Goal: Transaction & Acquisition: Purchase product/service

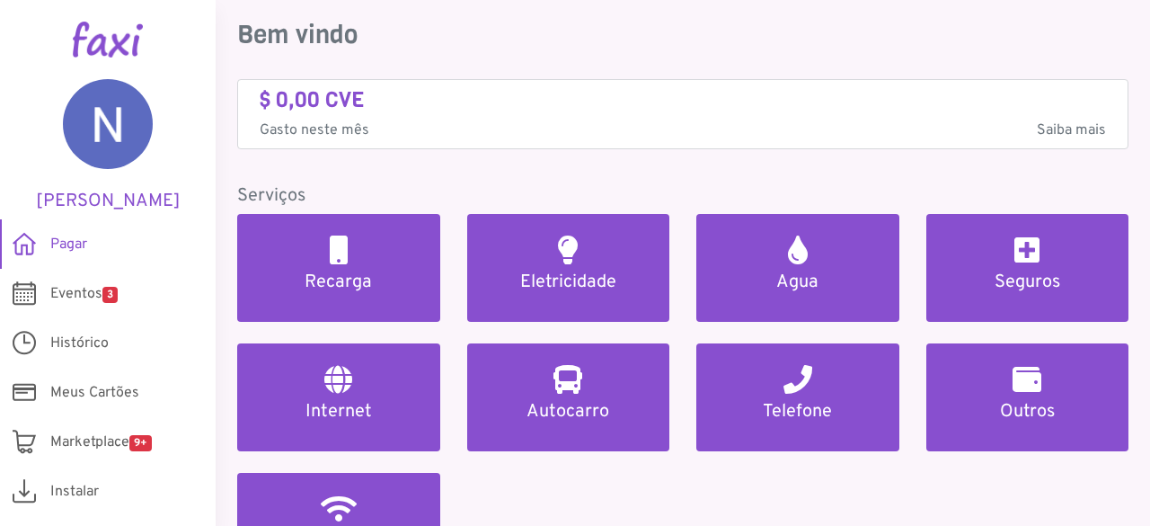
scroll to position [59, 0]
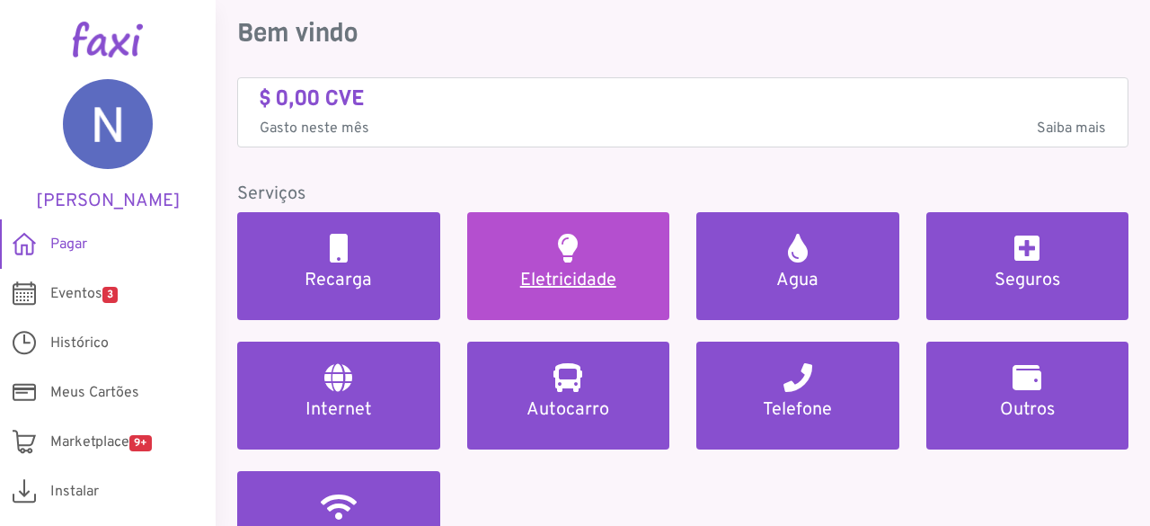
click at [510, 291] on link "Eletricidade" at bounding box center [568, 266] width 203 height 108
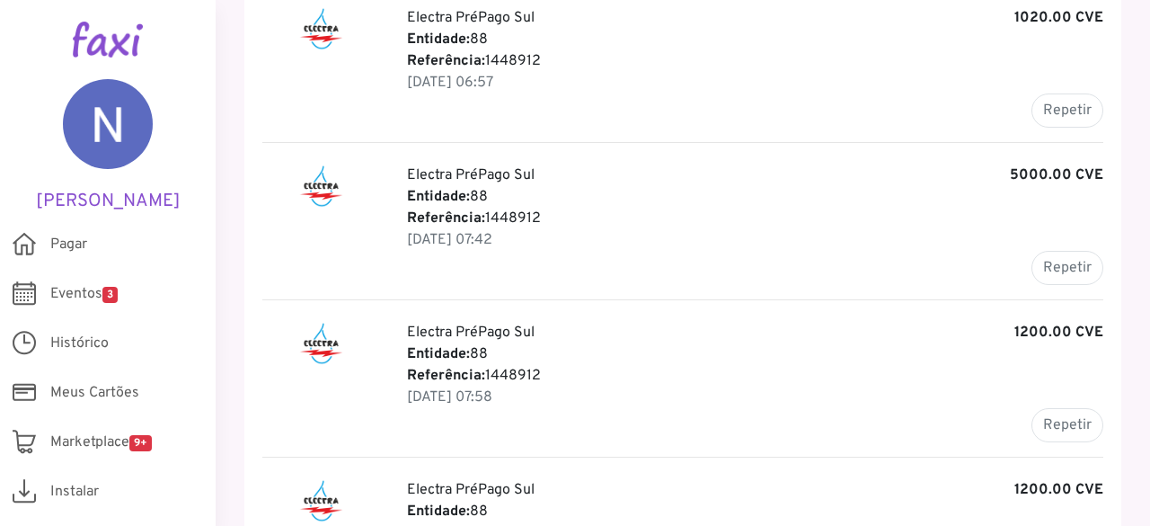
scroll to position [271, 0]
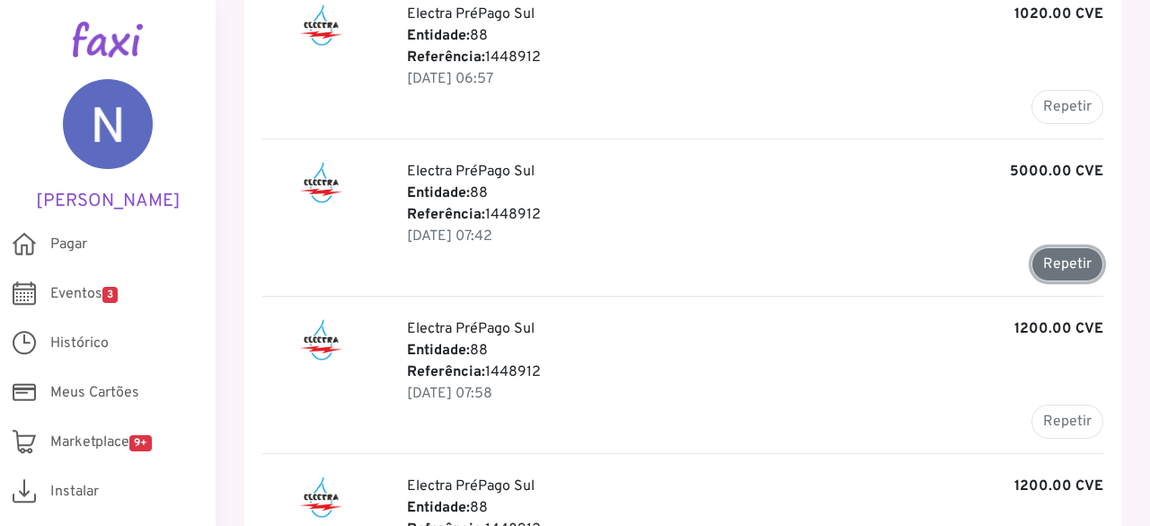
click at [1069, 262] on button "Repetir" at bounding box center [1068, 264] width 72 height 34
type input "*******"
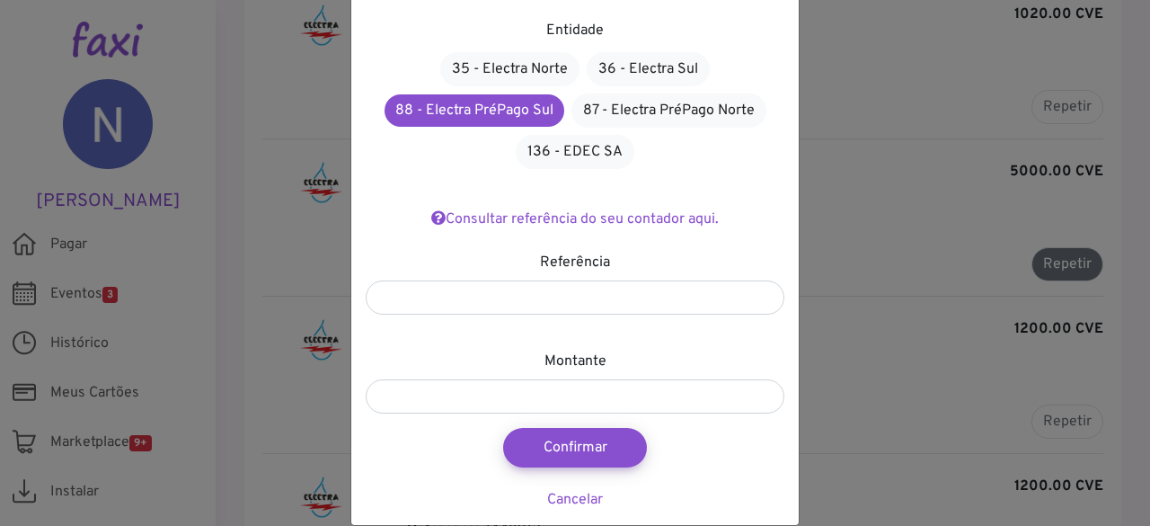
scroll to position [126, 0]
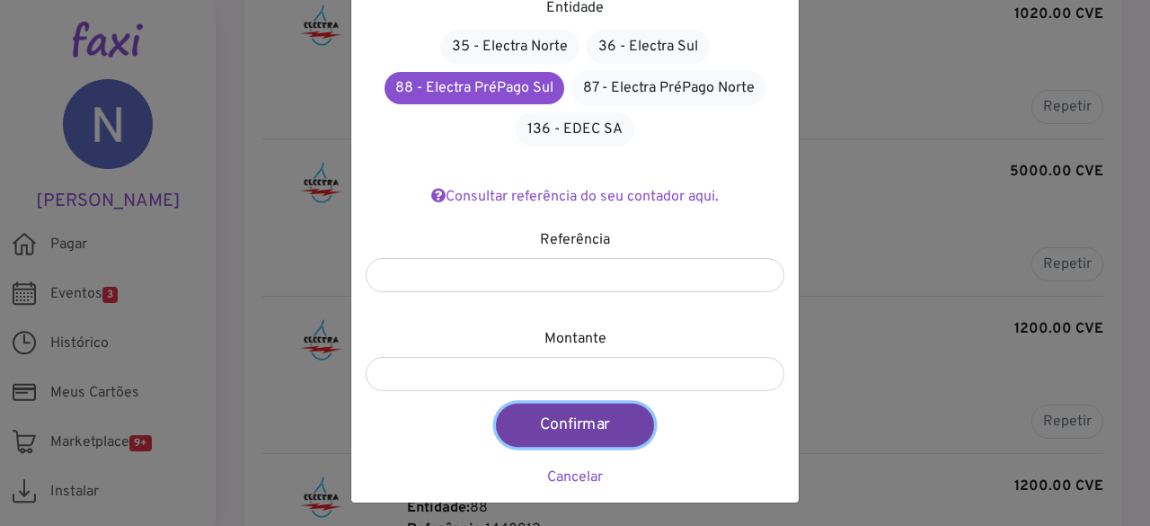
click at [588, 424] on button "Confirmar" at bounding box center [575, 425] width 158 height 43
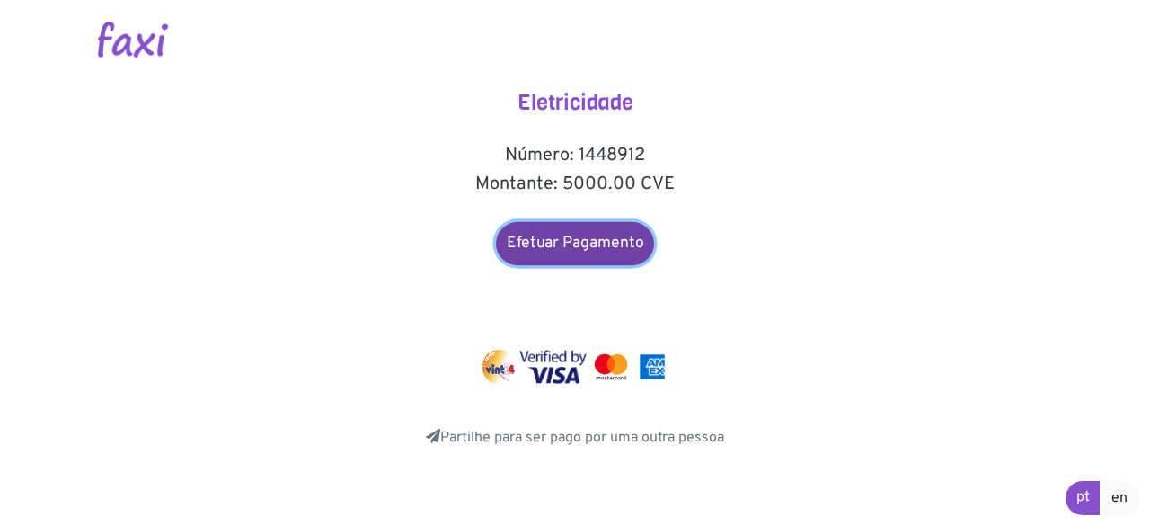
click at [626, 237] on link "Efetuar Pagamento" at bounding box center [575, 243] width 158 height 43
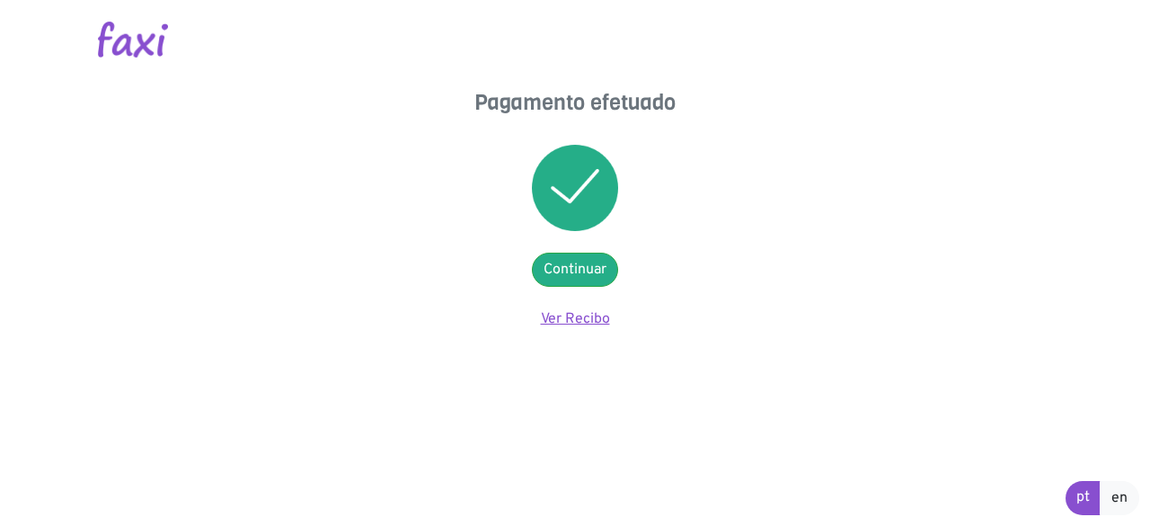
click at [590, 322] on link "Ver Recibo" at bounding box center [575, 319] width 69 height 18
